Goal: Task Accomplishment & Management: Manage account settings

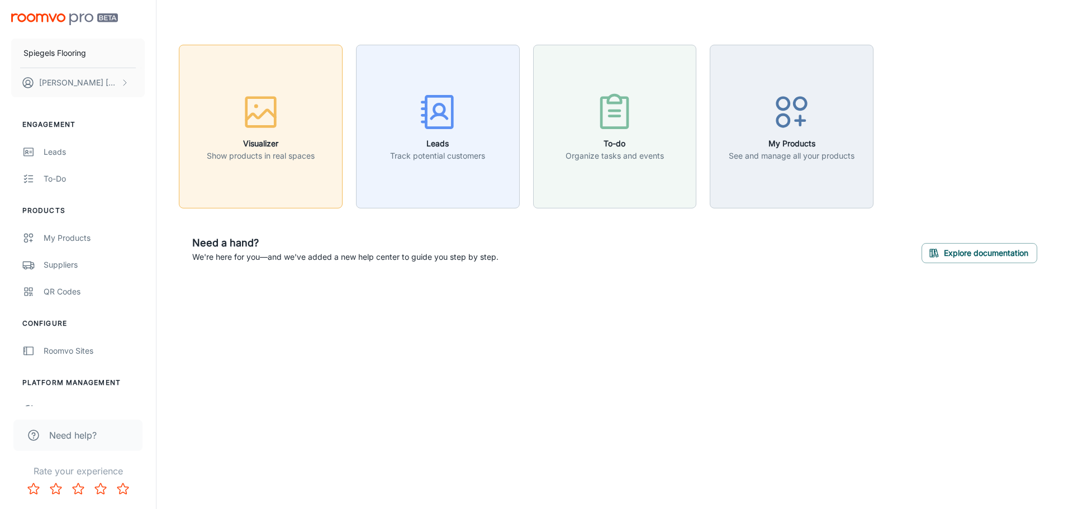
click at [304, 165] on button "Visualizer Show products in real spaces" at bounding box center [261, 127] width 164 height 164
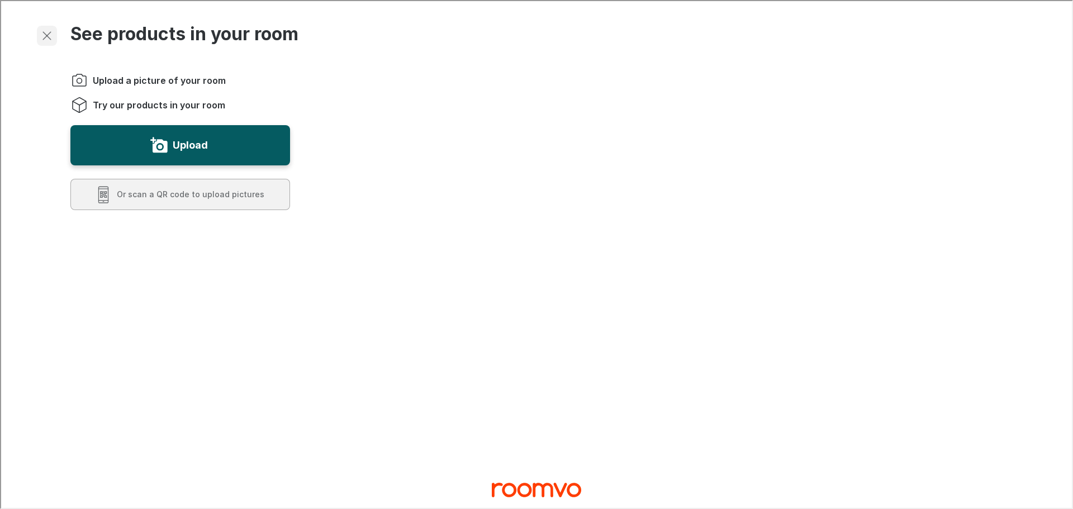
click at [48, 35] on icon "Exit visualizer" at bounding box center [45, 34] width 13 height 13
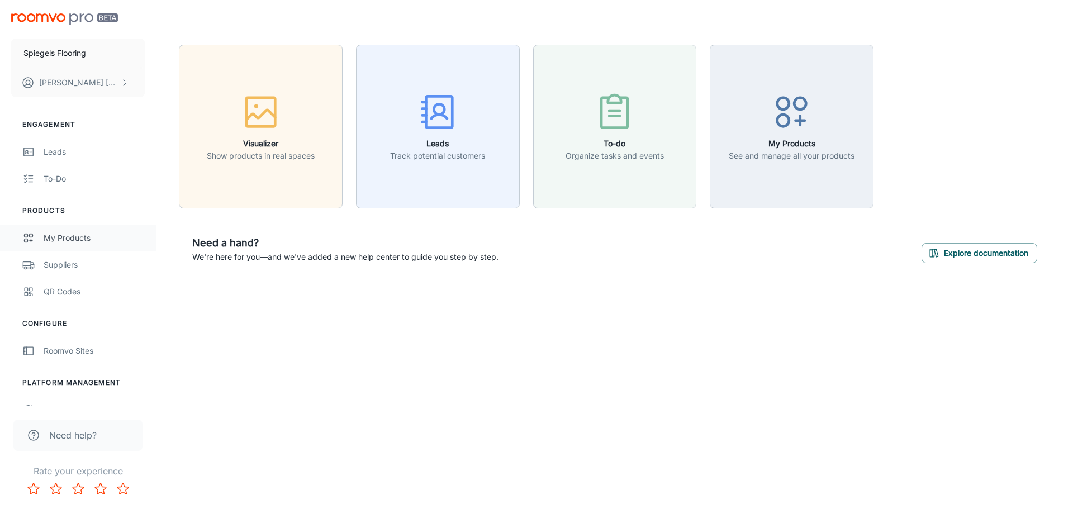
click at [75, 245] on link "My Products" at bounding box center [78, 238] width 156 height 27
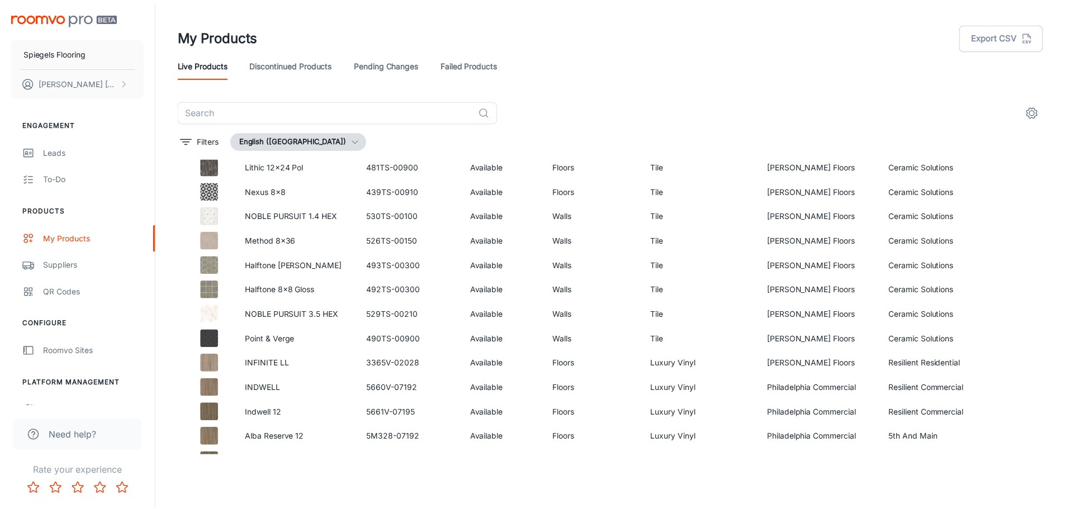
scroll to position [224, 0]
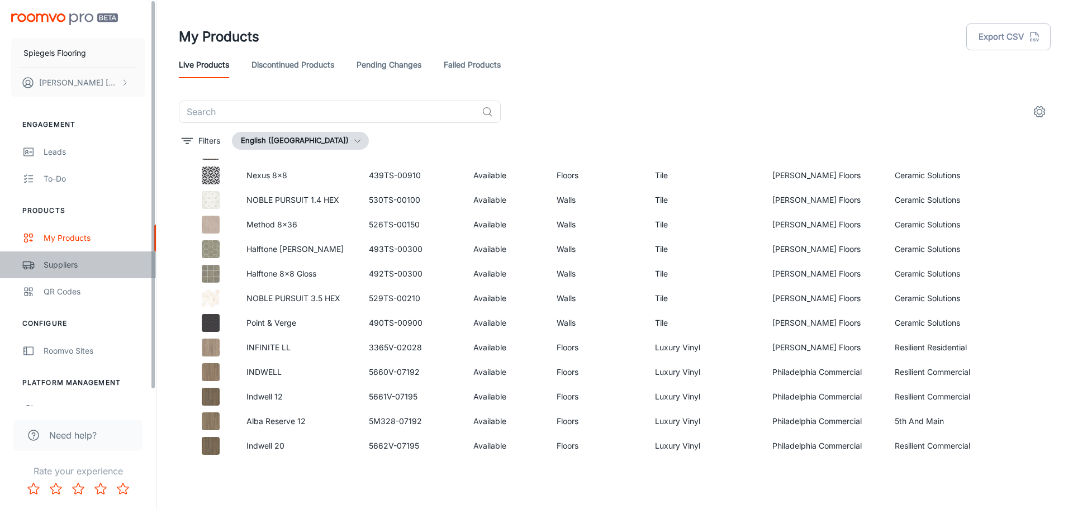
click at [96, 254] on link "Suppliers" at bounding box center [78, 265] width 156 height 27
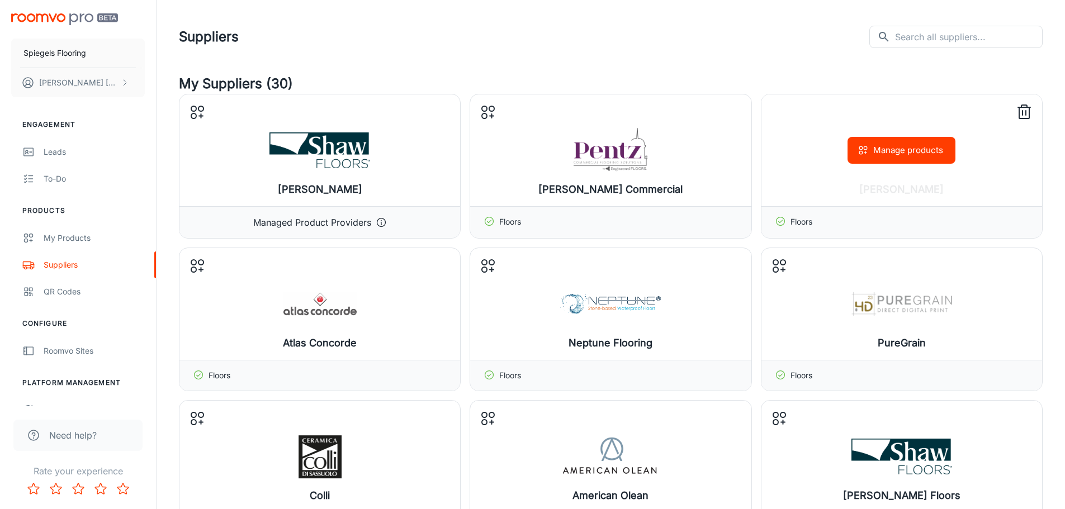
click at [1029, 113] on icon at bounding box center [1024, 112] width 10 height 11
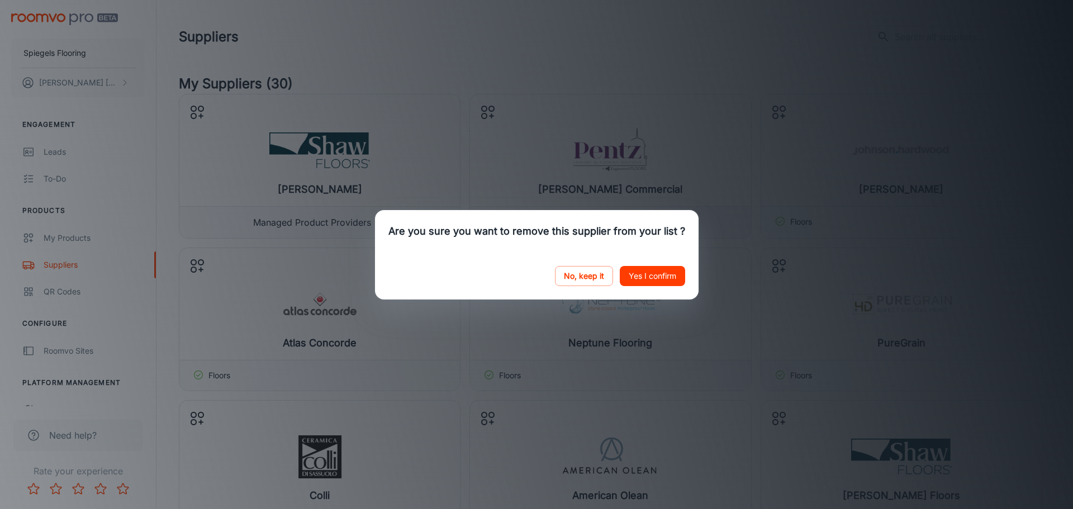
click at [648, 271] on button "Yes I confirm" at bounding box center [652, 276] width 65 height 20
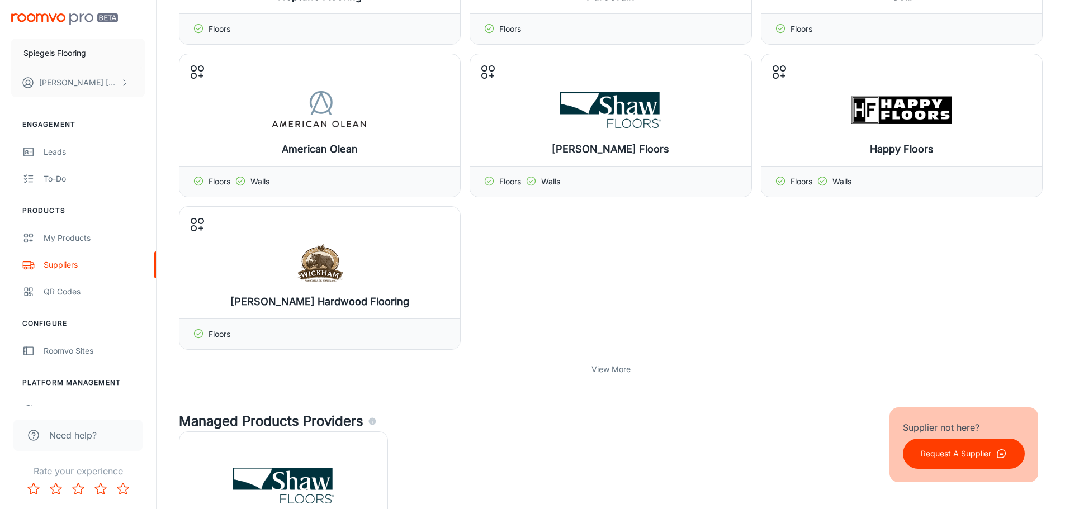
scroll to position [447, 0]
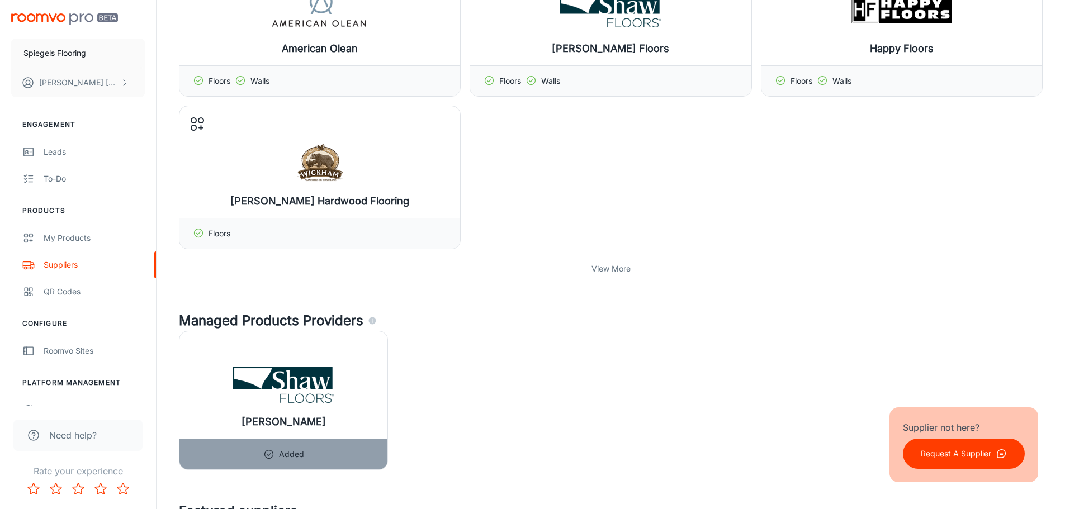
click at [613, 269] on p "View More" at bounding box center [610, 269] width 39 height 12
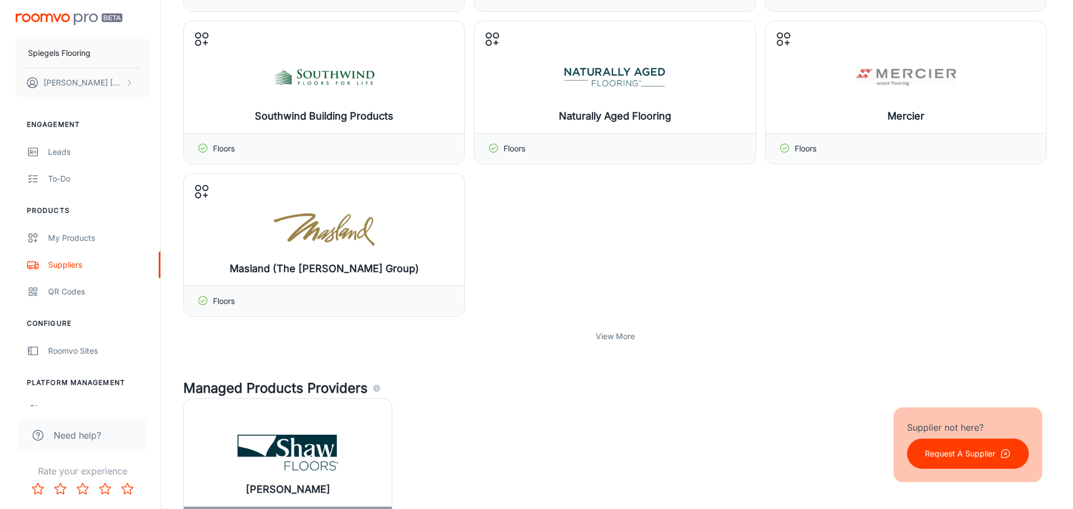
scroll to position [783, 0]
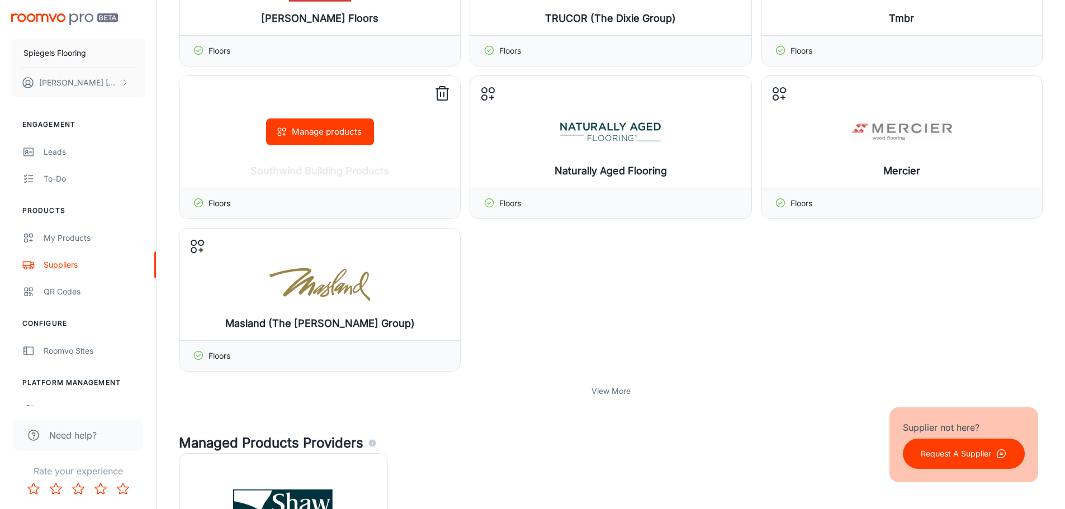
click at [334, 135] on button "Manage products" at bounding box center [320, 132] width 108 height 27
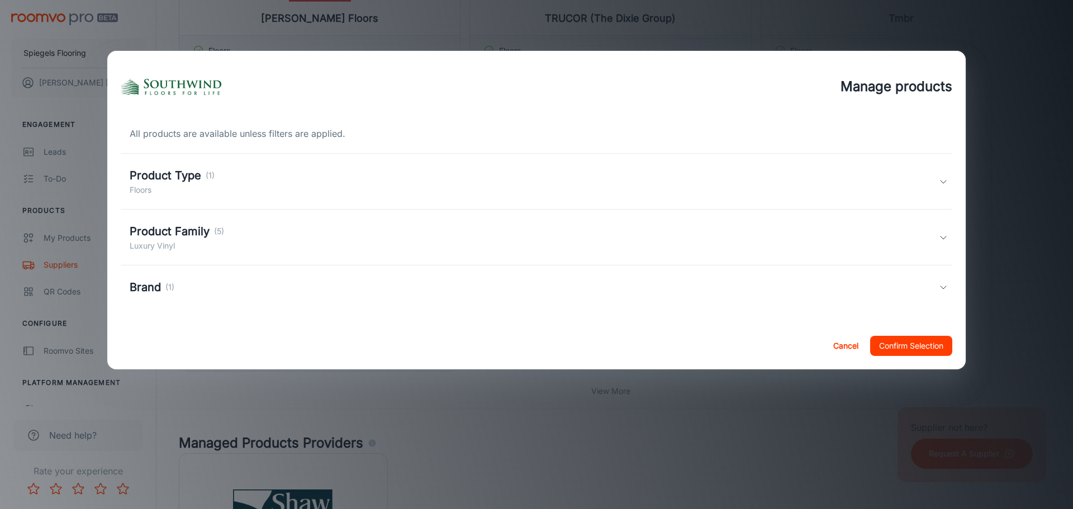
click at [271, 178] on div "Product Type (1) Floors" at bounding box center [534, 181] width 809 height 29
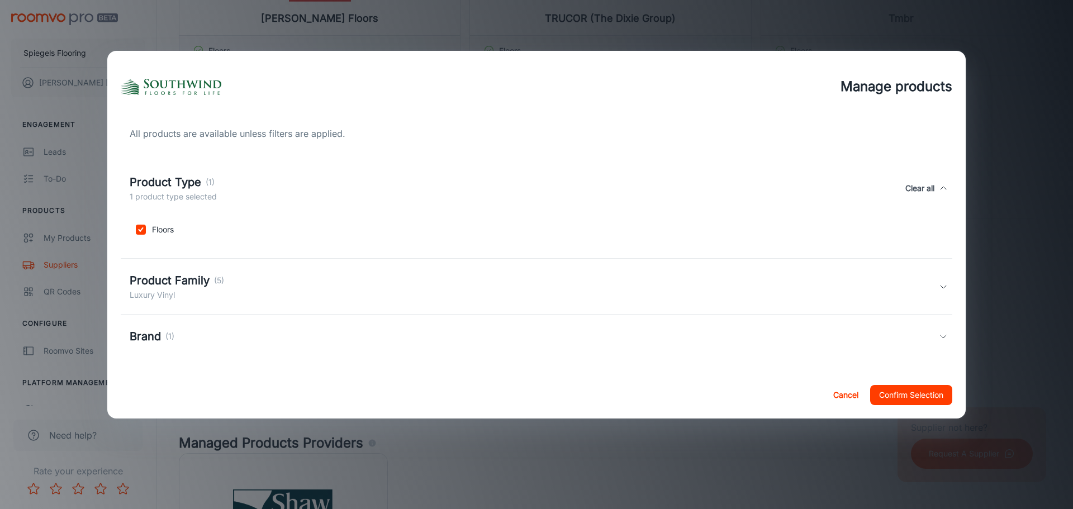
click at [225, 296] on div "Product Family (5) Luxury Vinyl" at bounding box center [534, 286] width 809 height 29
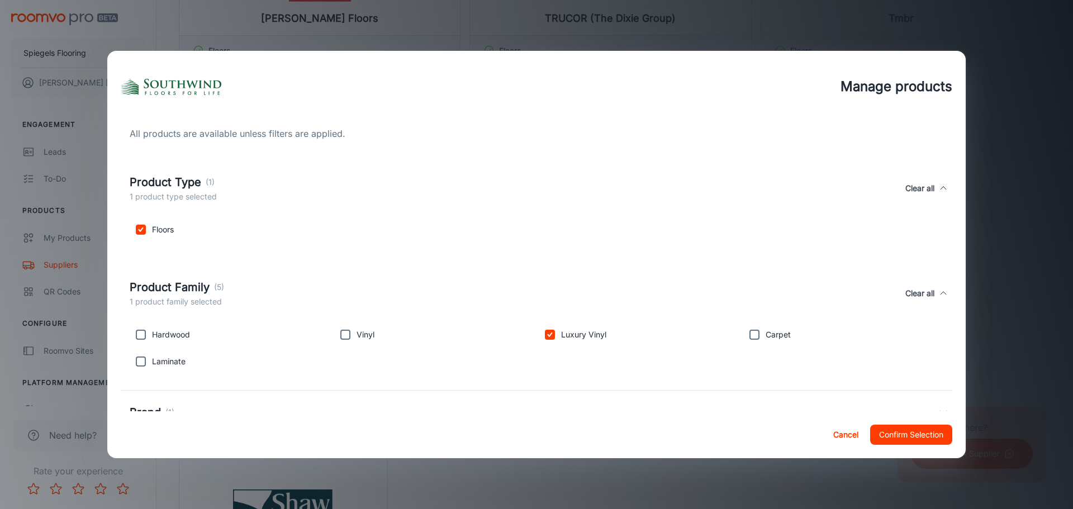
click at [343, 333] on input "checkbox" at bounding box center [345, 335] width 22 height 22
checkbox input "true"
click at [136, 361] on input "checkbox" at bounding box center [141, 361] width 22 height 22
checkbox input "true"
click at [140, 333] on input "checkbox" at bounding box center [141, 335] width 22 height 22
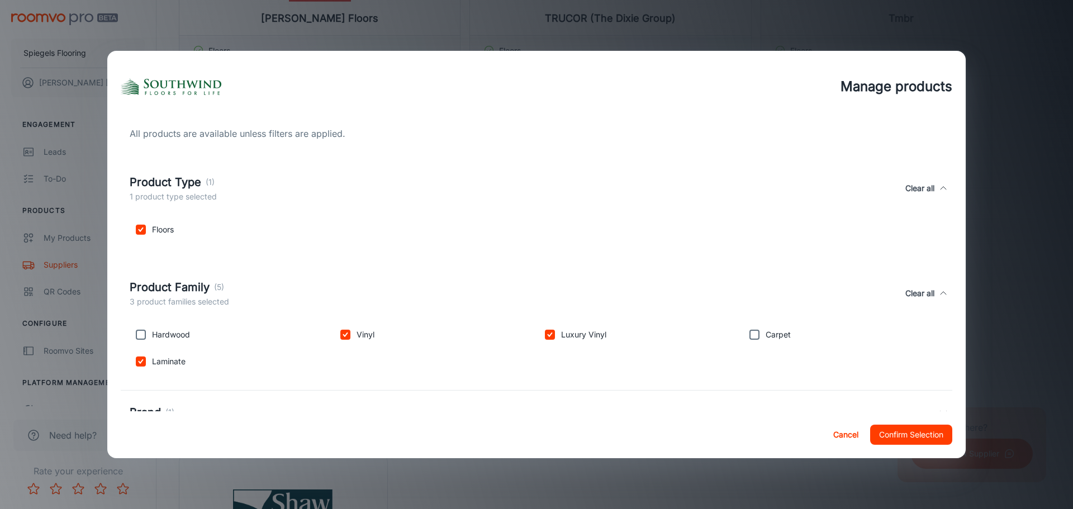
checkbox input "true"
click at [747, 336] on input "checkbox" at bounding box center [754, 335] width 22 height 22
checkbox input "true"
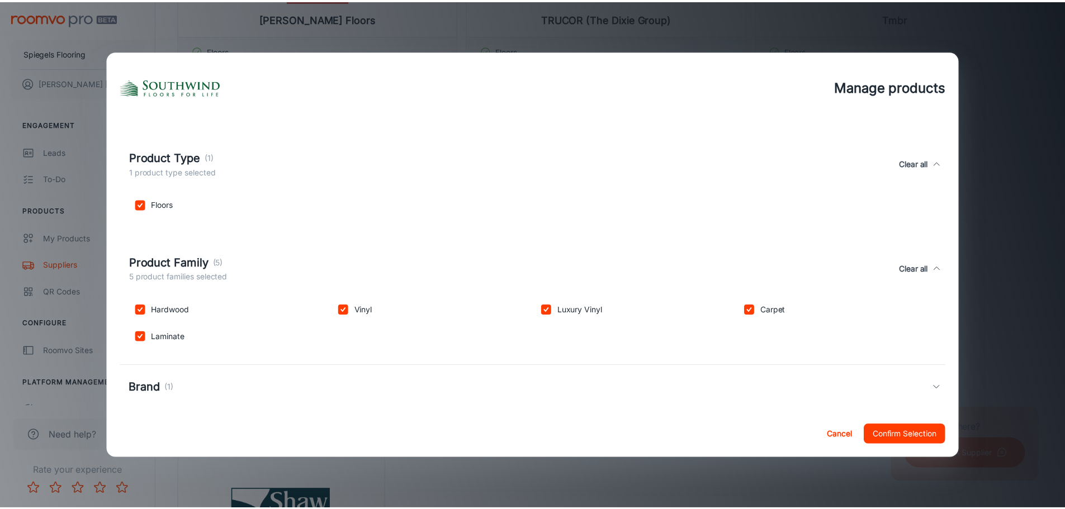
scroll to position [36, 0]
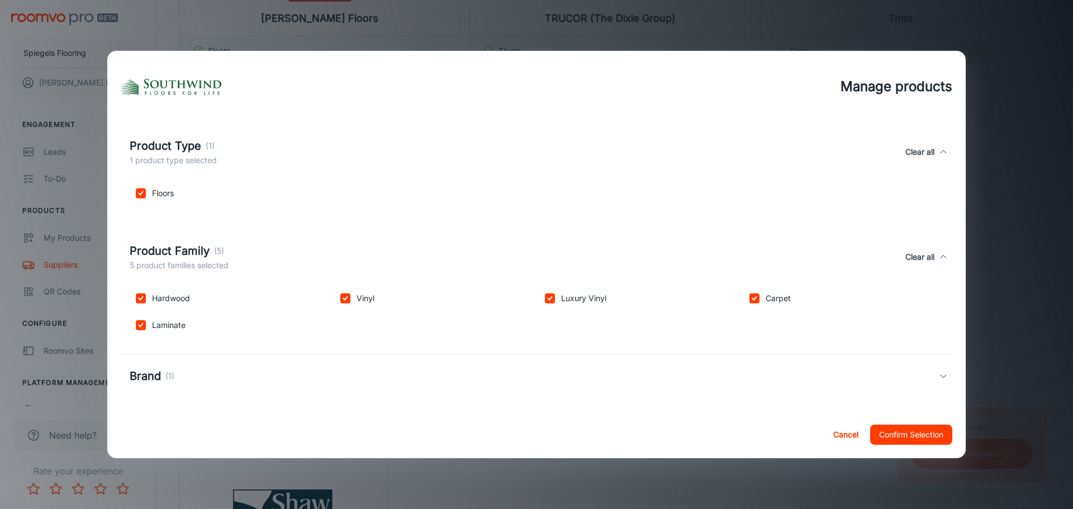
click at [206, 368] on div "Brand (1)" at bounding box center [534, 376] width 809 height 17
click at [906, 444] on button "Confirm Selection" at bounding box center [911, 435] width 82 height 20
click at [906, 437] on button "Confirm Selection" at bounding box center [911, 435] width 82 height 20
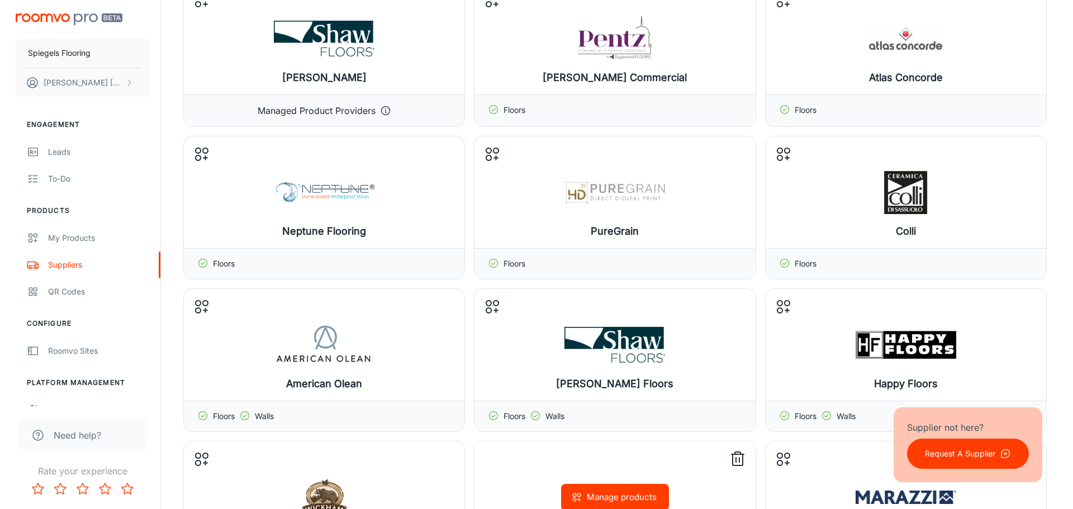
scroll to position [0, 0]
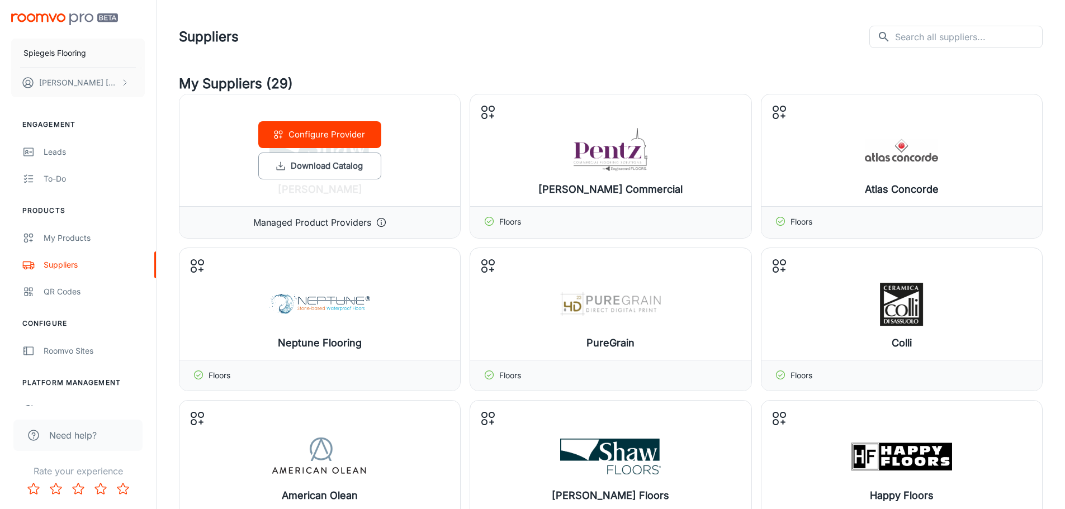
click at [294, 151] on div "Configure Provider Download Catalog" at bounding box center [319, 150] width 281 height 112
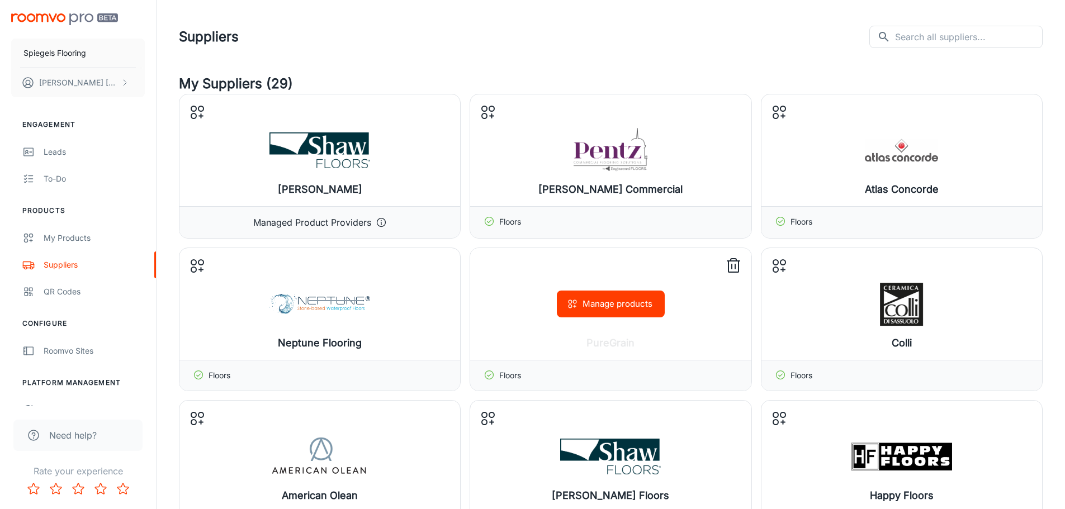
click at [624, 308] on button "Manage products" at bounding box center [611, 304] width 108 height 27
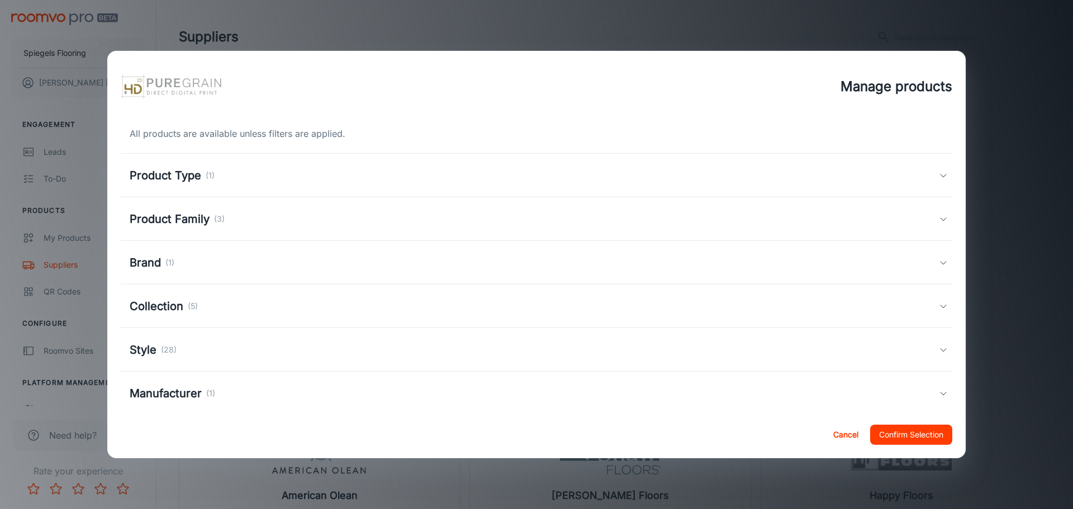
click at [225, 182] on div "Product Type (1)" at bounding box center [534, 175] width 809 height 17
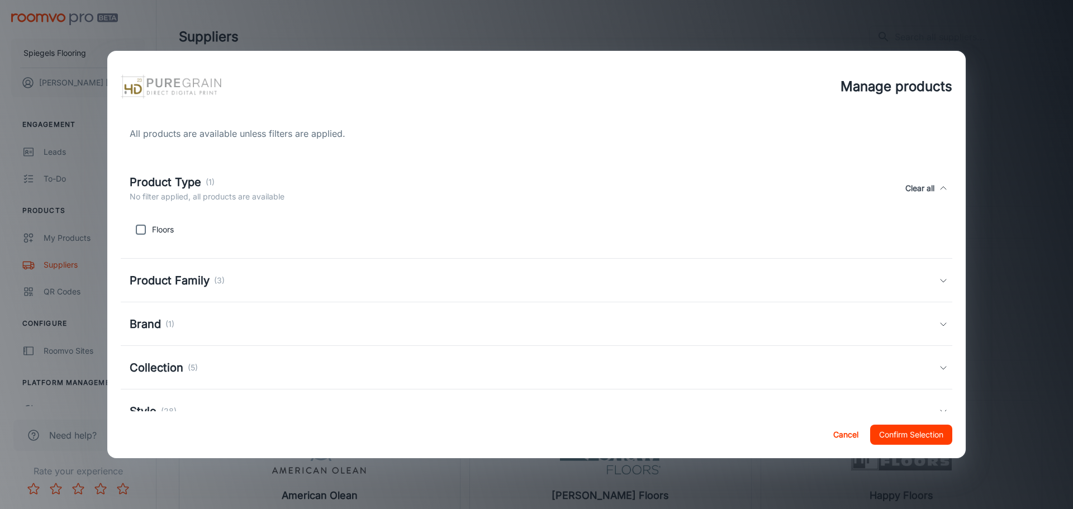
click at [163, 231] on p "Floors" at bounding box center [163, 230] width 22 height 12
click at [143, 231] on input "checkbox" at bounding box center [141, 230] width 22 height 22
checkbox input "true"
click at [177, 280] on h5 "Product Family" at bounding box center [170, 280] width 80 height 17
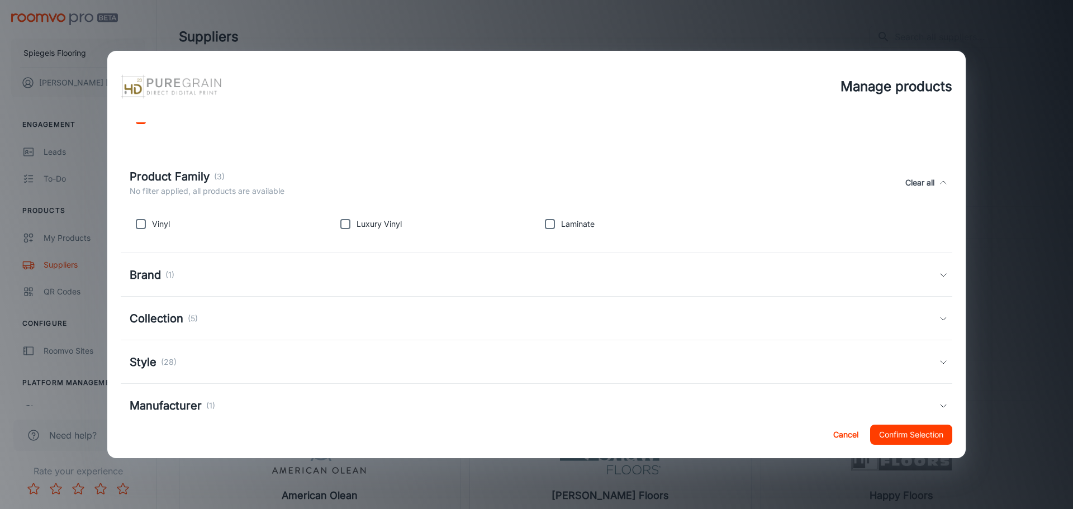
scroll to position [112, 0]
drag, startPoint x: 139, startPoint y: 222, endPoint x: 313, endPoint y: 252, distance: 176.4
click at [140, 222] on input "checkbox" at bounding box center [141, 223] width 22 height 22
checkbox input "true"
click at [347, 227] on input "checkbox" at bounding box center [345, 223] width 22 height 22
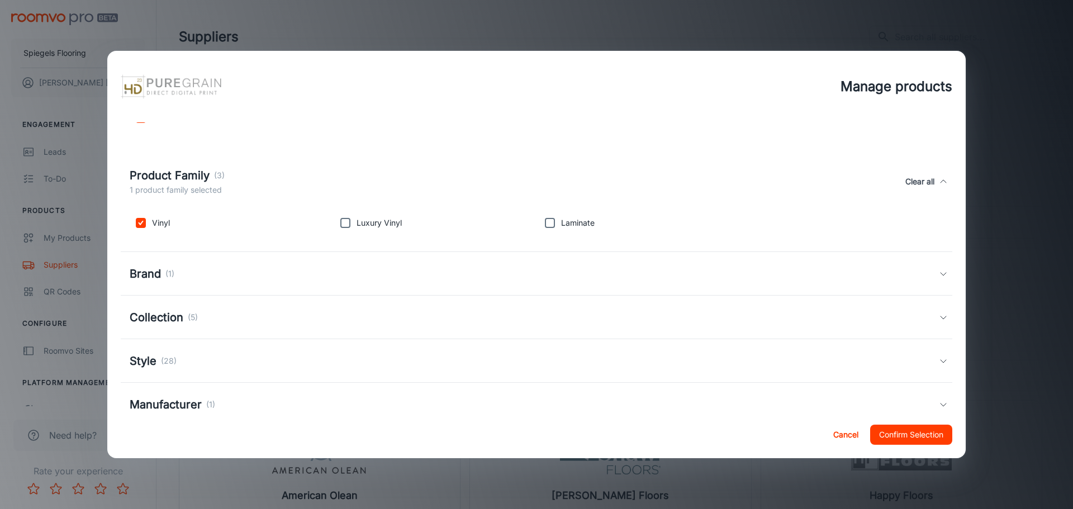
checkbox input "true"
click at [544, 225] on input "checkbox" at bounding box center [550, 223] width 22 height 22
checkbox input "true"
click at [188, 267] on div "Brand (1)" at bounding box center [534, 274] width 809 height 17
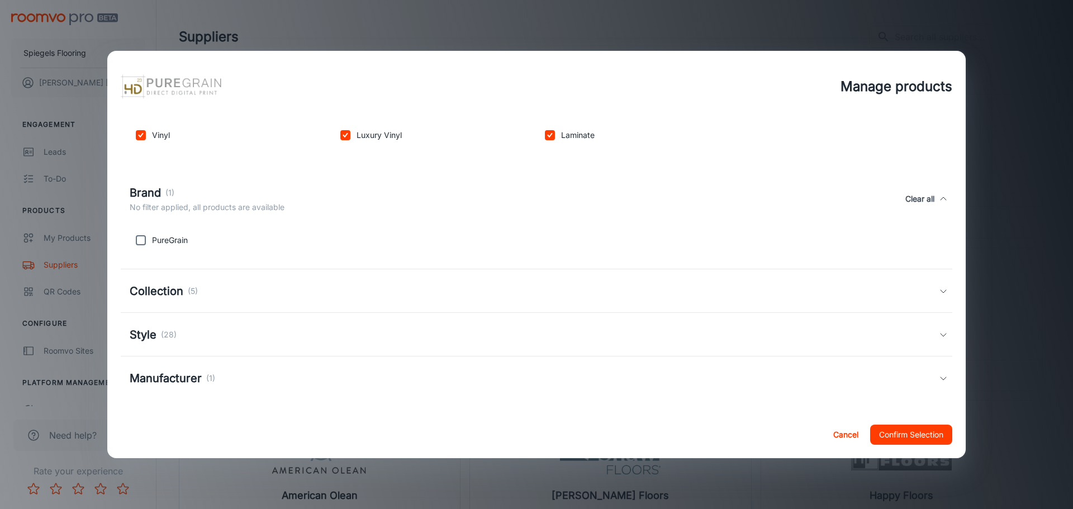
scroll to position [202, 0]
drag, startPoint x: 139, startPoint y: 243, endPoint x: 153, endPoint y: 259, distance: 21.4
click at [140, 243] on input "checkbox" at bounding box center [141, 238] width 22 height 22
checkbox input "true"
click at [170, 299] on div "Collection (5)" at bounding box center [537, 289] width 832 height 44
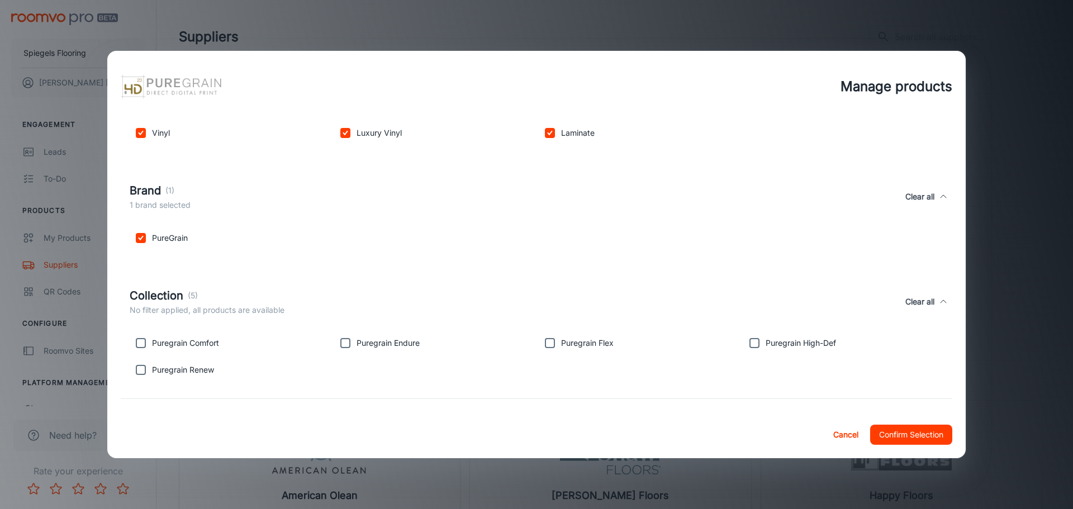
click at [138, 373] on input "checkbox" at bounding box center [141, 370] width 22 height 22
checkbox input "true"
click at [141, 345] on input "checkbox" at bounding box center [141, 343] width 22 height 22
checkbox input "true"
click at [343, 344] on input "checkbox" at bounding box center [345, 343] width 22 height 22
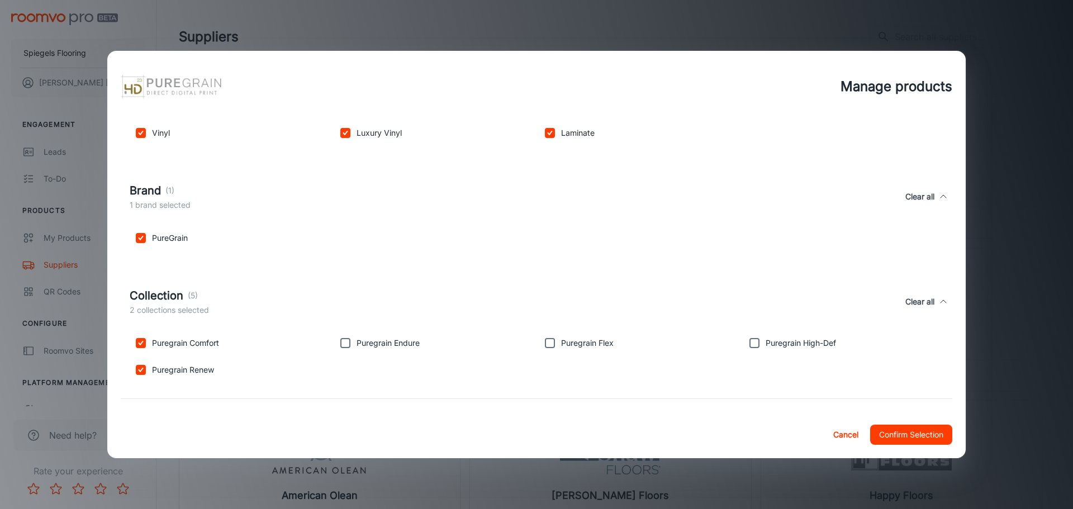
checkbox input "true"
click at [549, 344] on input "checkbox" at bounding box center [550, 343] width 22 height 22
checkbox input "true"
click at [752, 344] on input "checkbox" at bounding box center [754, 343] width 22 height 22
checkbox input "true"
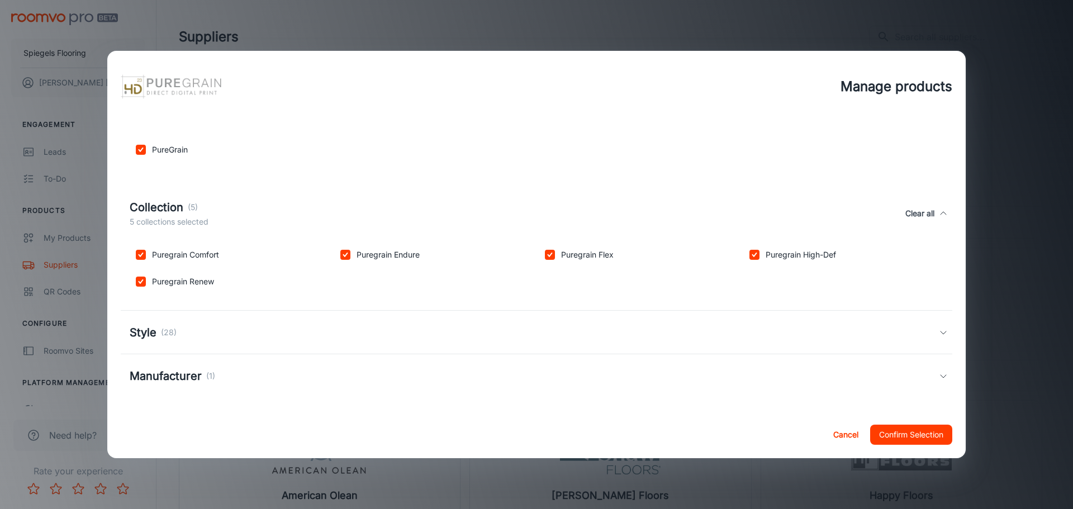
click at [175, 331] on p "(28)" at bounding box center [169, 332] width 16 height 12
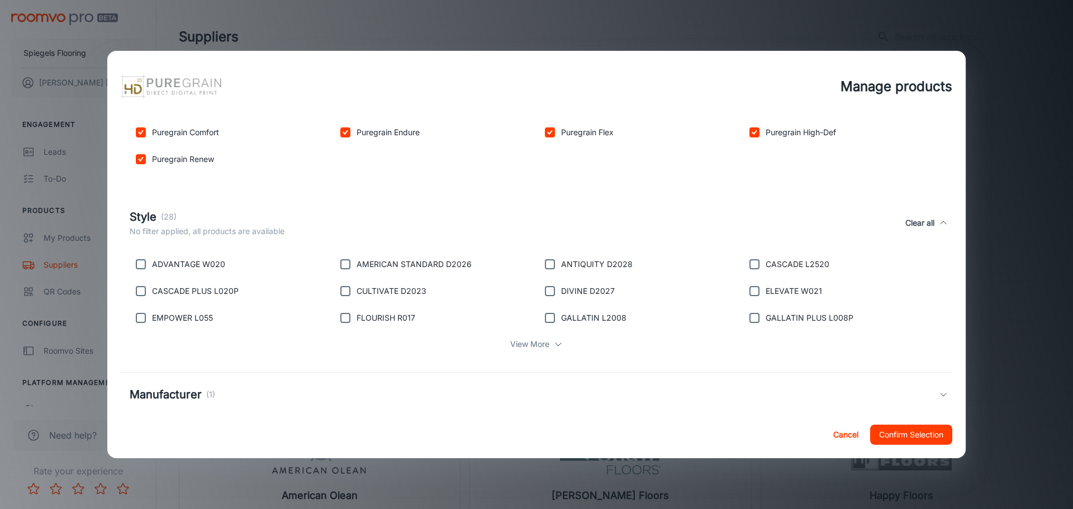
scroll to position [431, 0]
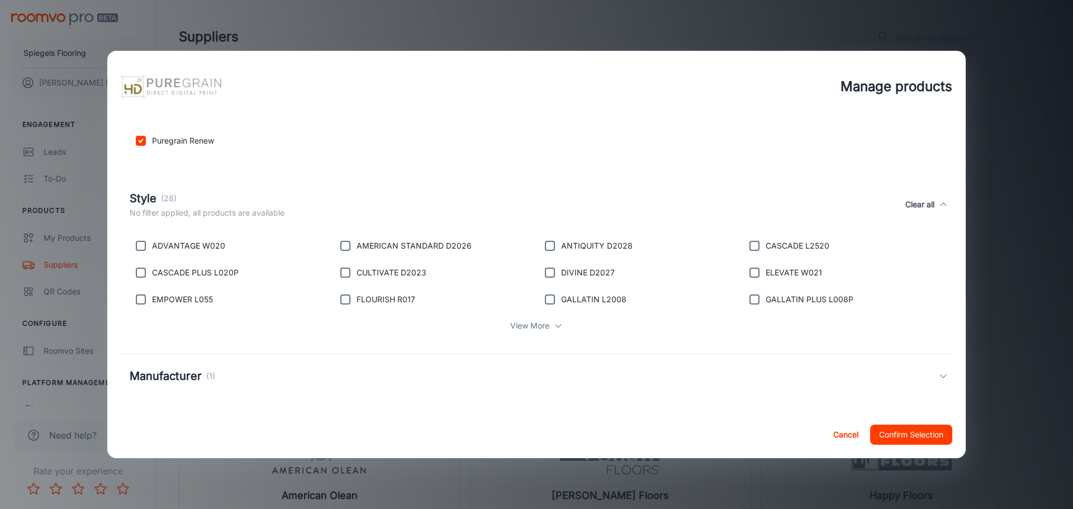
click at [200, 380] on h5 "Manufacturer" at bounding box center [166, 376] width 72 height 17
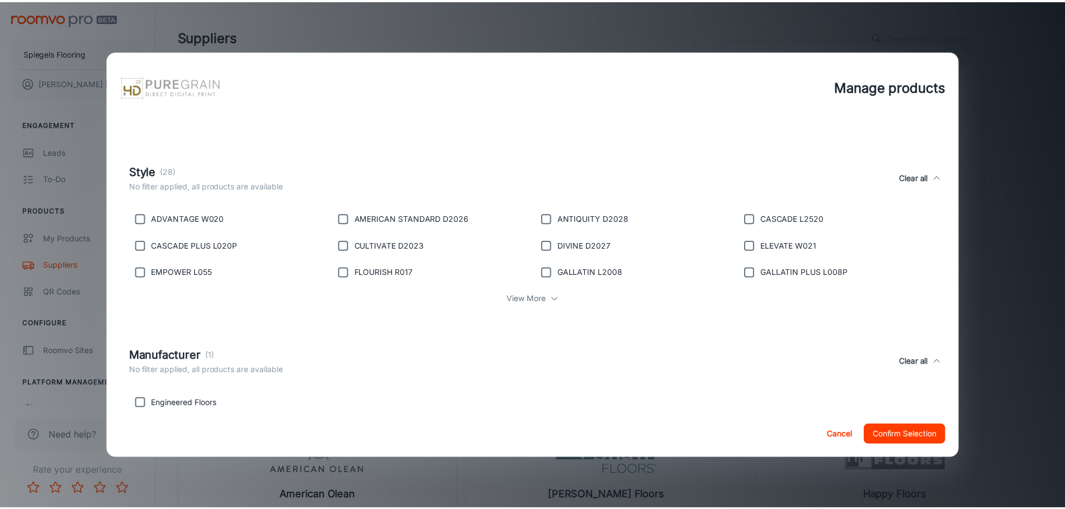
scroll to position [484, 0]
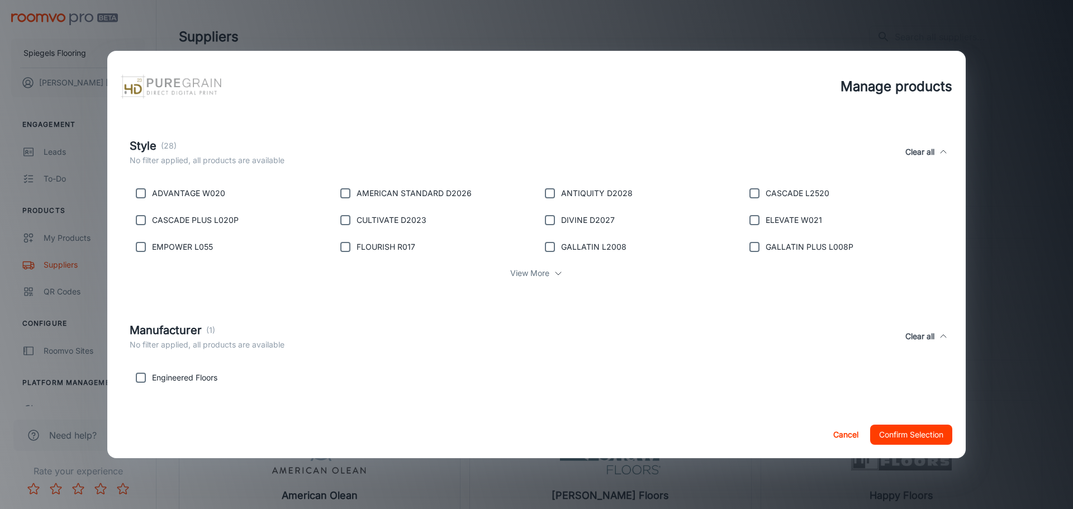
click at [153, 377] on p "Engineered Floors" at bounding box center [184, 378] width 65 height 12
click at [138, 376] on input "checkbox" at bounding box center [141, 378] width 22 height 22
checkbox input "true"
click at [892, 437] on button "Confirm Selection" at bounding box center [911, 435] width 82 height 20
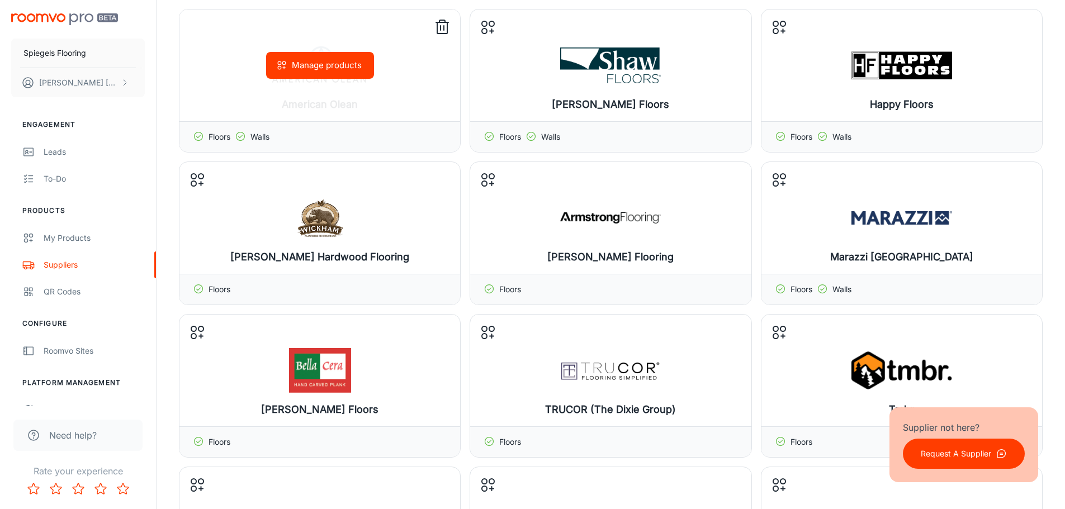
scroll to position [783, 0]
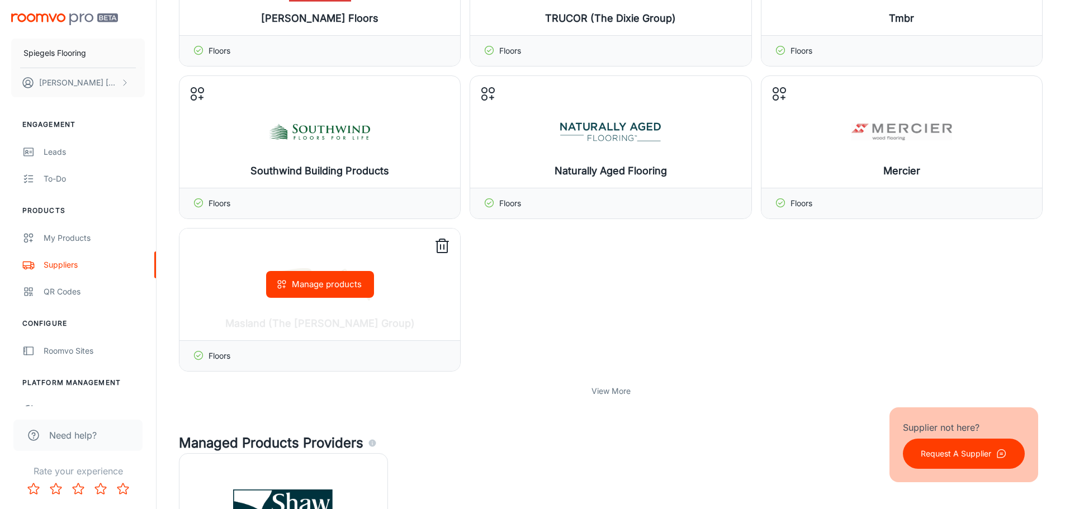
click at [300, 260] on div "Manage products" at bounding box center [319, 285] width 281 height 112
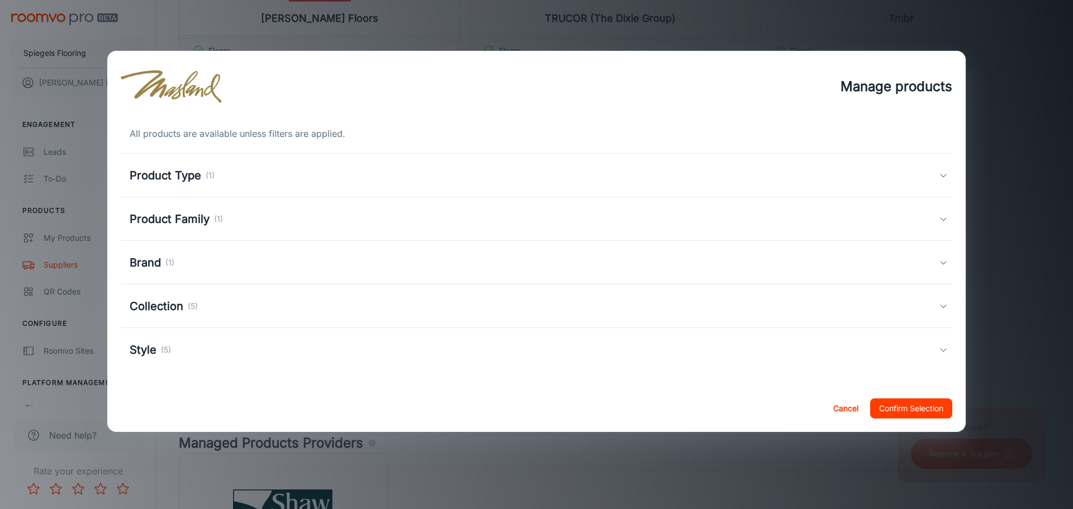
click at [282, 183] on div "Product Type (1)" at bounding box center [534, 175] width 809 height 17
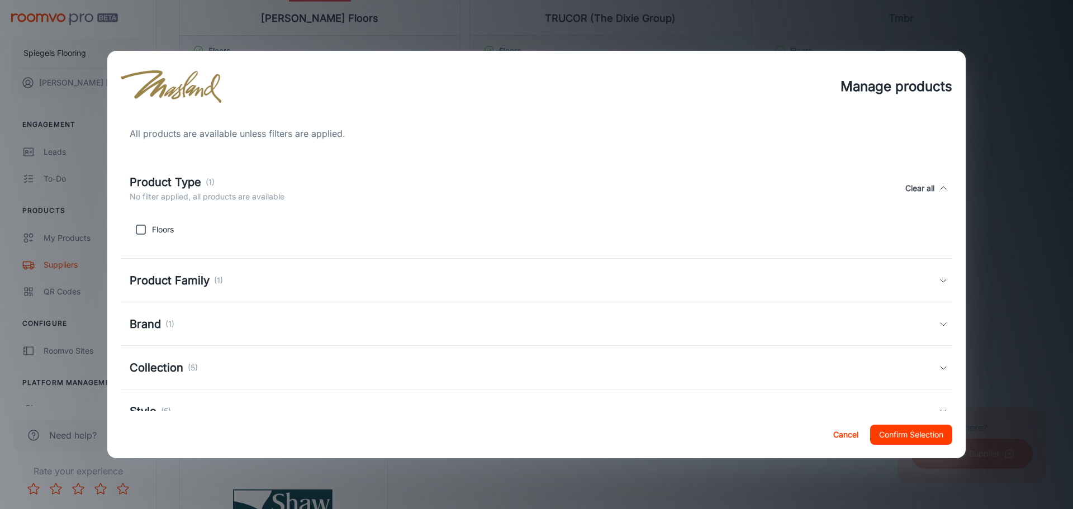
click at [828, 432] on button "Cancel" at bounding box center [846, 435] width 36 height 20
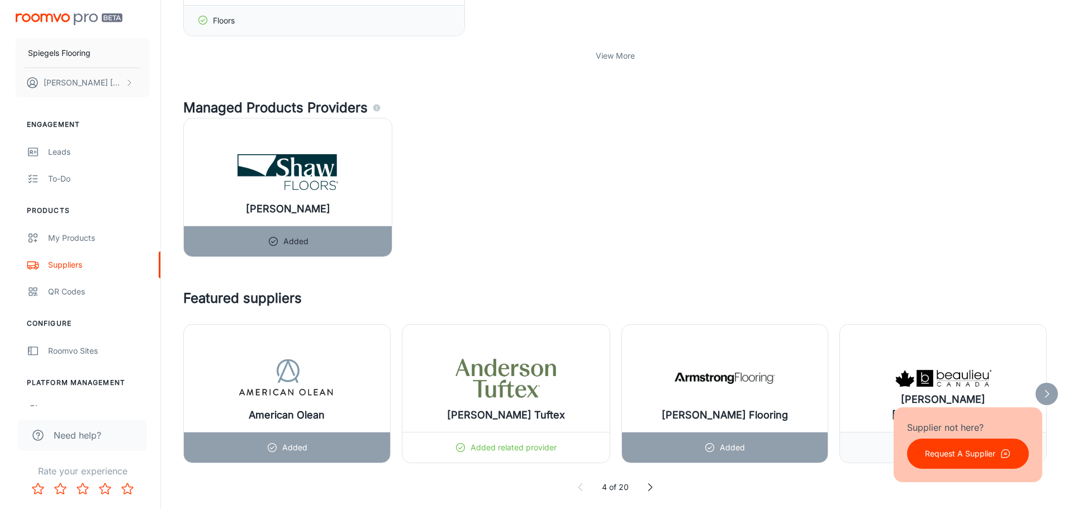
scroll to position [1342, 0]
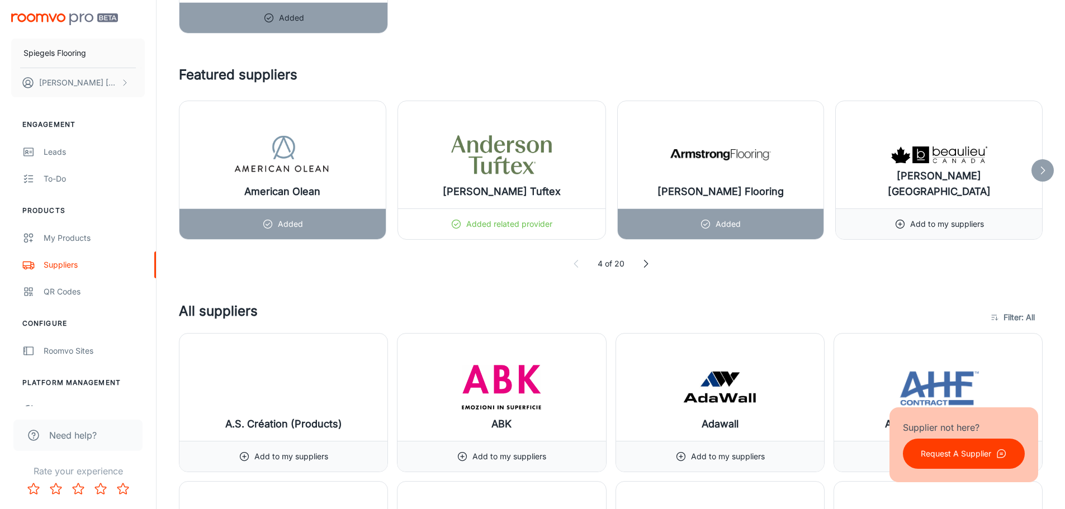
click at [912, 449] on button "Request A Supplier" at bounding box center [964, 454] width 122 height 30
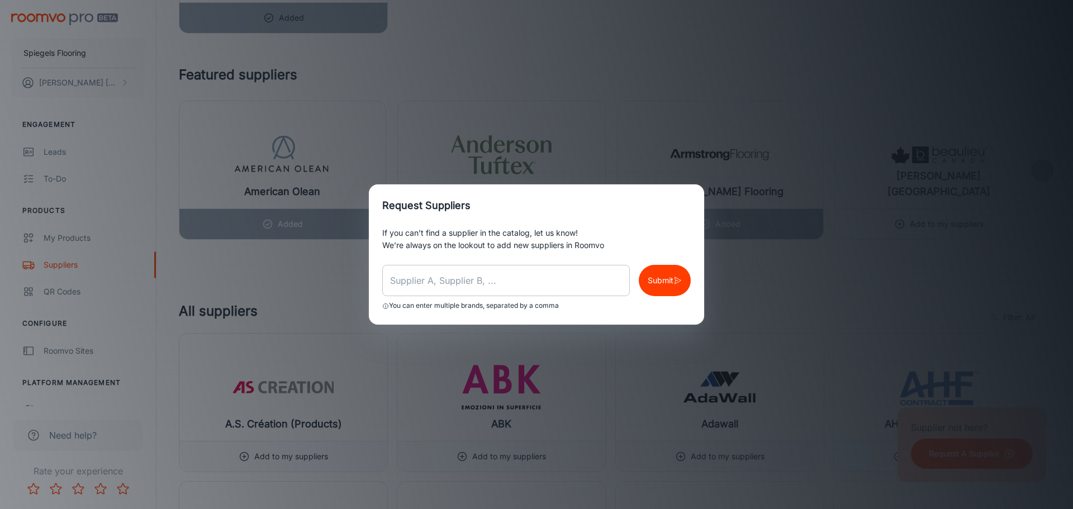
click at [394, 280] on input "text" at bounding box center [506, 280] width 248 height 31
type input "[PERSON_NAME]"
click at [655, 276] on p "Submit" at bounding box center [661, 280] width 26 height 12
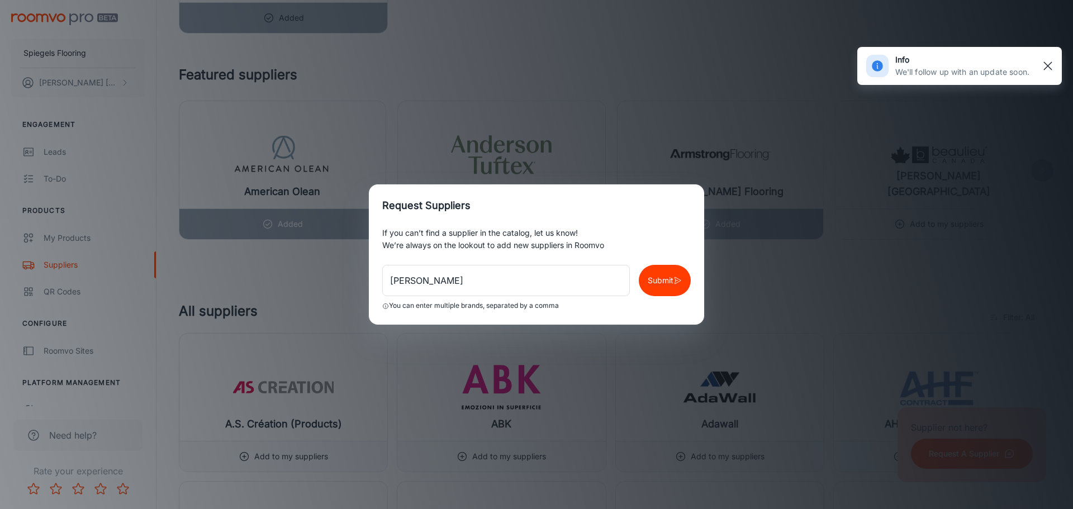
click at [1044, 68] on rect "button" at bounding box center [1047, 65] width 13 height 13
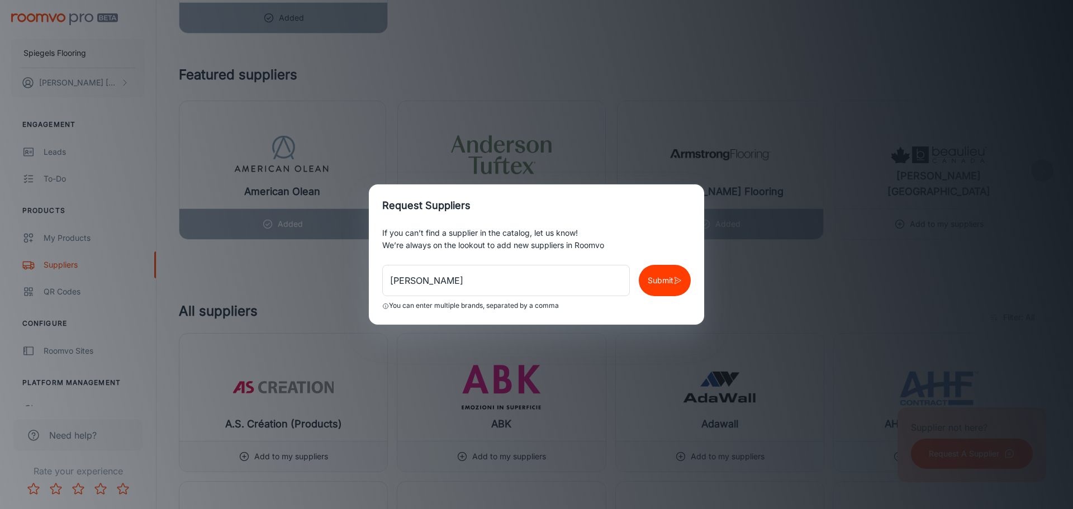
click at [533, 147] on div "Request Suppliers If you can’t find a supplier in the catalog, let us know! We’…" at bounding box center [536, 254] width 1073 height 509
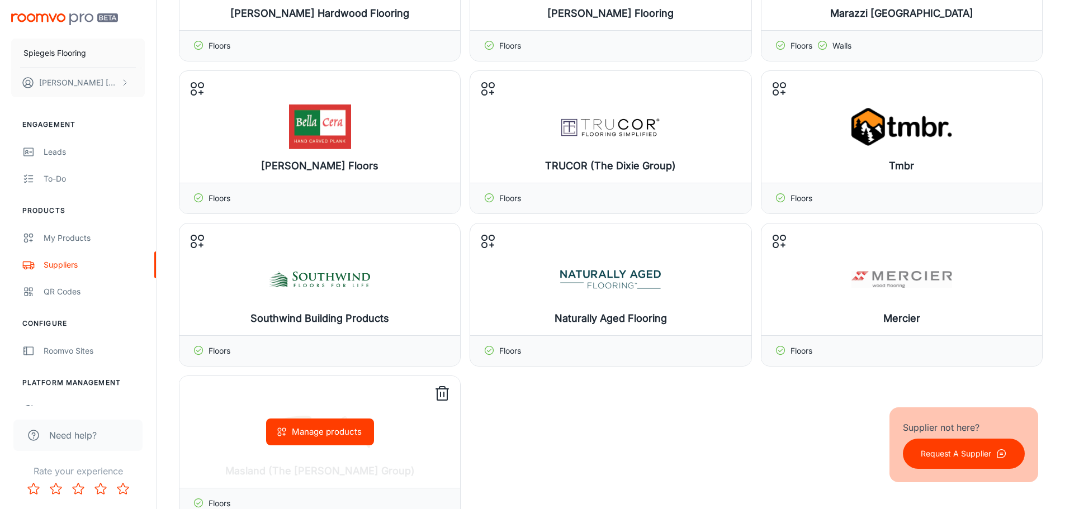
scroll to position [447, 0]
